Goal: Browse casually: Explore the website without a specific task or goal

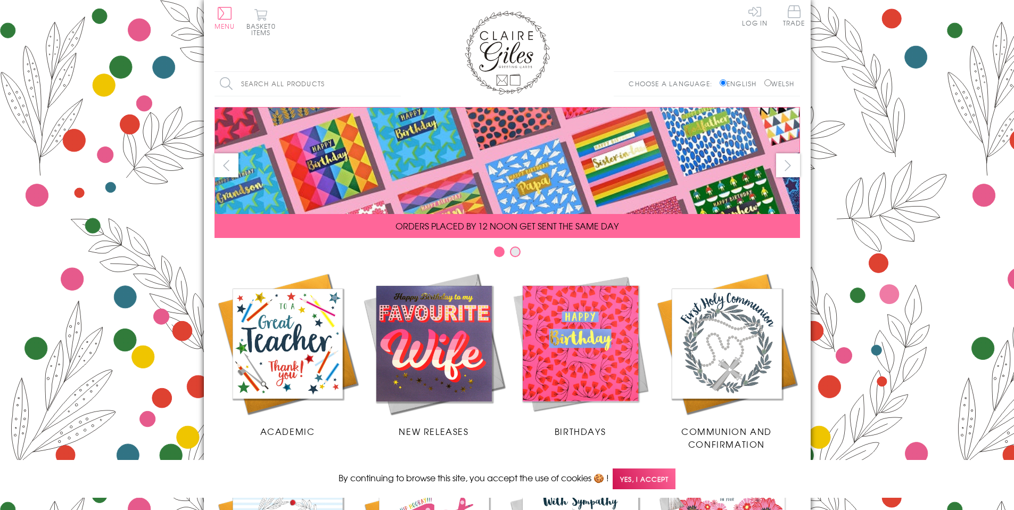
scroll to position [421, 0]
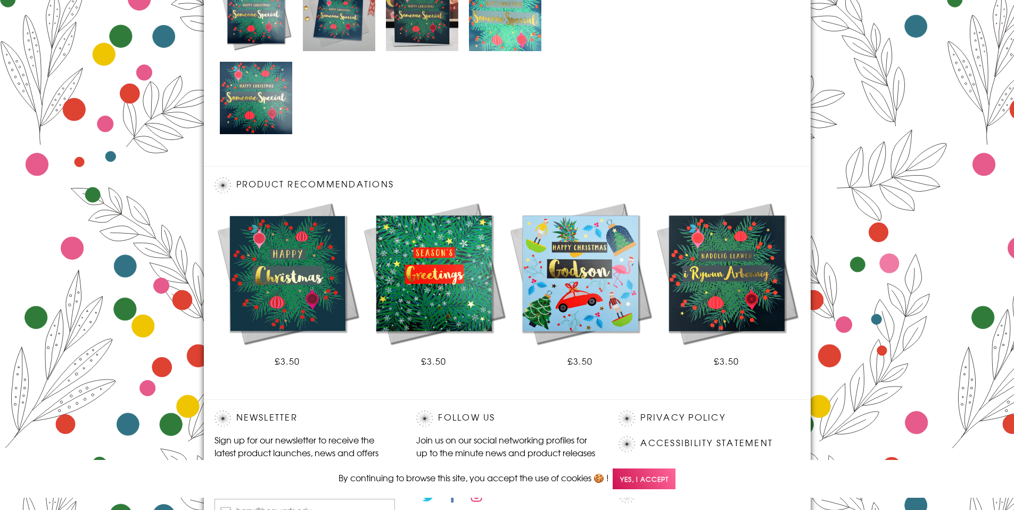
scroll to position [672, 0]
